Goal: Communication & Community: Answer question/provide support

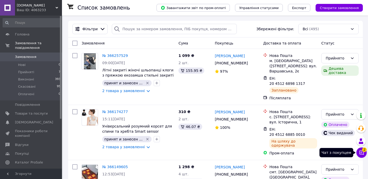
click at [360, 151] on icon at bounding box center [361, 152] width 5 height 5
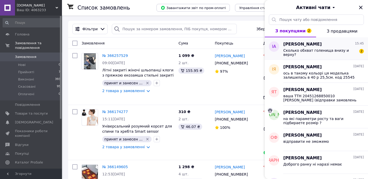
click at [310, 52] on span "Сколько обхват голенища внизу и верху?" at bounding box center [319, 52] width 73 height 8
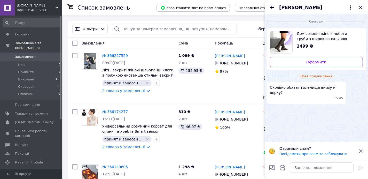
drag, startPoint x: 306, startPoint y: 115, endPoint x: 302, endPoint y: 88, distance: 27.1
click at [306, 115] on div "Сьогодні Демісезонні жіночі чоботи труби з широкою халявою утеплені шкіряні вис…" at bounding box center [316, 77] width 103 height 127
click at [294, 119] on div "Сьогодні Демісезонні жіночі чоботи труби з широкою халявою утеплені шкіряні вис…" at bounding box center [316, 77] width 103 height 127
click at [304, 167] on textarea at bounding box center [322, 167] width 64 height 10
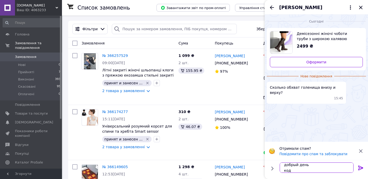
paste textarea "25366"
paste textarea "36= Щ-30,5 Г-37 В-41 37= Щ-31 Г-37,5 В-41,5 38= Щ-31,5 Г-38 В-42 39= Щ-32 Г-38,…"
type textarea "добрый день код 25366 36= Щ-30,5 Г-37 В-41 37= Щ-31 Г-37,5 В-41,5 38= Щ-31,5 Г-…"
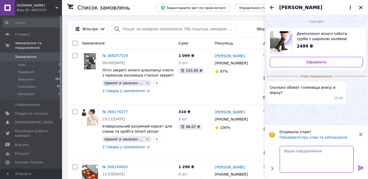
scroll to position [0, 0]
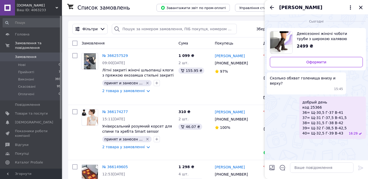
click at [281, 148] on div "Сьогодні Демісезонні жіночі чоботи труби з широкою халявою утеплені шкіряні вис…" at bounding box center [316, 86] width 103 height 145
click at [301, 173] on div at bounding box center [322, 167] width 68 height 14
click at [301, 169] on textarea at bounding box center [322, 167] width 64 height 10
type textarea "щиколодка голень верх"
click at [273, 120] on div "добрый день код 25366 36= Щ-30,5 Г-37 В-41 37= Щ-31 Г-37,5 В-41,5 38= Щ-31,5 Г-…" at bounding box center [316, 117] width 99 height 42
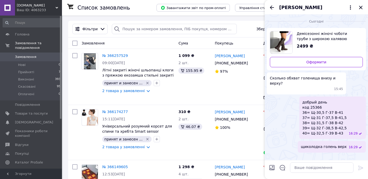
click at [285, 134] on ul "Демісезонні жіночі чоботи труби з широкою халявою утеплені шкіряні високі чобот…" at bounding box center [316, 90] width 99 height 124
click at [294, 114] on div "добрый день код 25366 36= Щ-30,5 Г-37 В-41 37= Щ-31 Г-37,5 В-41,5 38= Щ-31,5 Г-…" at bounding box center [316, 117] width 99 height 42
click at [306, 169] on textarea at bounding box center [322, 167] width 64 height 10
type textarea "какой размер нужен ?"
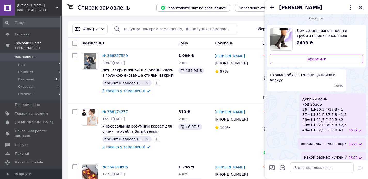
click at [302, 10] on span "[PERSON_NAME]" at bounding box center [300, 7] width 43 height 7
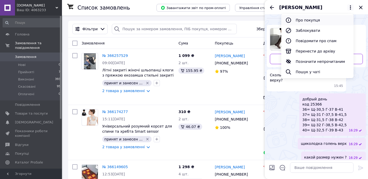
click at [307, 18] on button "Про покупця" at bounding box center [317, 20] width 72 height 10
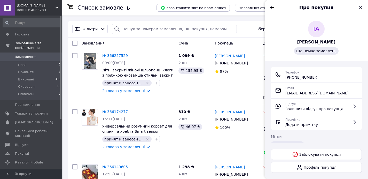
click at [292, 76] on span "[PHONE_NUMBER]" at bounding box center [301, 77] width 33 height 5
copy ul "[PHONE_NUMBER]"
click at [272, 9] on icon "Назад" at bounding box center [272, 7] width 6 height 6
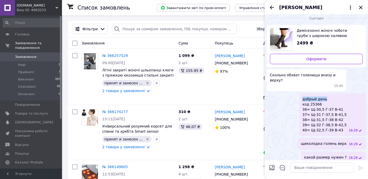
drag, startPoint x: 327, startPoint y: 94, endPoint x: 306, endPoint y: 94, distance: 21.2
click at [306, 96] on span "добрый день код 25366 36= Щ-30,5 Г-37 В-41 37= Щ-31 Г-37,5 В-41,5 38= Щ-31,5 Г-…" at bounding box center [324, 114] width 44 height 36
copy span "добрый день"
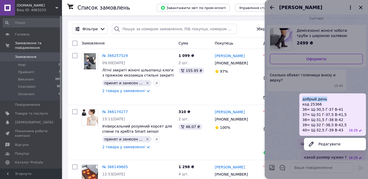
drag, startPoint x: 291, startPoint y: 109, endPoint x: 289, endPoint y: 103, distance: 6.7
click at [291, 110] on div at bounding box center [316, 89] width 103 height 179
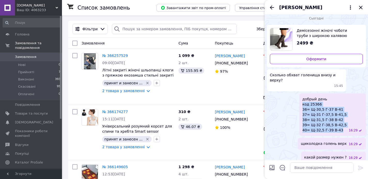
drag, startPoint x: 307, startPoint y: 99, endPoint x: 345, endPoint y: 125, distance: 46.6
click at [344, 126] on span "добрый день код 25366 36= Щ-30,5 Г-37 В-41 37= Щ-31 Г-37,5 В-41,5 38= Щ-31,5 Г-…" at bounding box center [324, 114] width 44 height 36
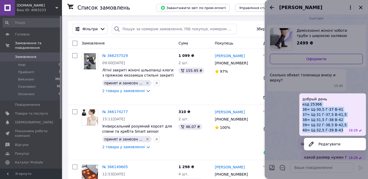
copy span "код 25366 36= Щ-30,5 Г-37 В-41 37= Щ-31 Г-37,5 В-41,5 38= Щ-31,5 Г-38 В-42 39= …"
click at [294, 135] on div at bounding box center [316, 89] width 103 height 179
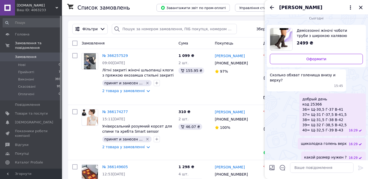
click at [301, 154] on div "какой размер нужен ? 16:29" at bounding box center [316, 157] width 99 height 12
click at [316, 141] on span "щиколодка голень верх" at bounding box center [324, 143] width 46 height 5
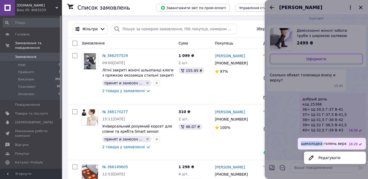
click at [316, 141] on span "щиколодка голень верх" at bounding box center [324, 143] width 46 height 5
copy span "щиколодка голень верх"
drag, startPoint x: 284, startPoint y: 135, endPoint x: 285, endPoint y: 138, distance: 3.0
click at [284, 135] on div at bounding box center [316, 89] width 103 height 179
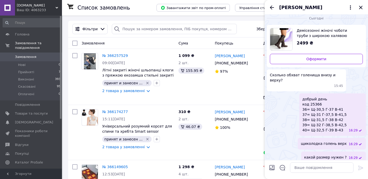
click at [289, 151] on div "какой размер нужен ? 16:29" at bounding box center [316, 157] width 99 height 12
click at [320, 154] on span "какой размер нужен ?" at bounding box center [325, 156] width 43 height 5
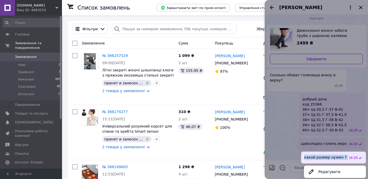
click at [320, 154] on span "какой размер нужен ?" at bounding box center [325, 156] width 43 height 5
copy span "какой размер нужен ?"
click at [282, 141] on div at bounding box center [316, 89] width 103 height 179
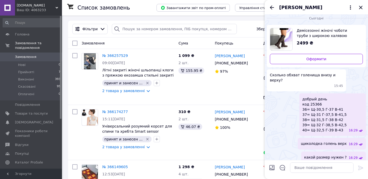
drag, startPoint x: 361, startPoint y: 8, endPoint x: 358, endPoint y: 12, distance: 5.3
click at [361, 7] on icon "Закрити" at bounding box center [360, 7] width 3 height 3
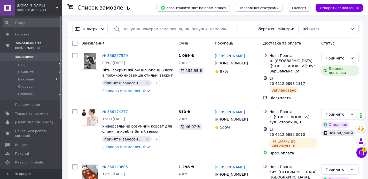
click at [270, 44] on span "Доставка та оплата" at bounding box center [282, 43] width 38 height 4
drag, startPoint x: 363, startPoint y: 152, endPoint x: 359, endPoint y: 158, distance: 6.5
click at [363, 152] on icon at bounding box center [361, 152] width 5 height 5
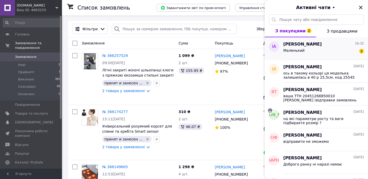
click at [296, 51] on span "Маленький" at bounding box center [293, 50] width 21 height 4
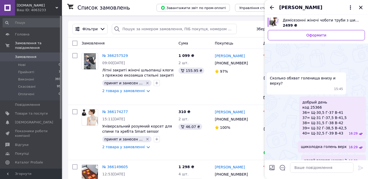
scroll to position [40, 0]
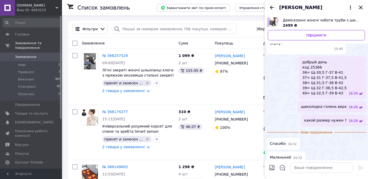
click at [359, 8] on icon "Закрити" at bounding box center [361, 7] width 6 height 6
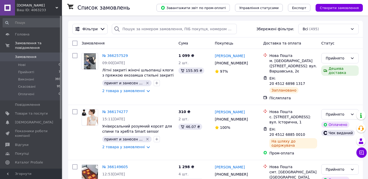
drag, startPoint x: 252, startPoint y: 31, endPoint x: 315, endPoint y: 11, distance: 65.9
click at [253, 31] on div "Фільтри Збережені фільтри: Всі (495)" at bounding box center [215, 29] width 291 height 10
click at [240, 39] on div "Покупець" at bounding box center [237, 42] width 49 height 9
